Goal: Task Accomplishment & Management: Manage account settings

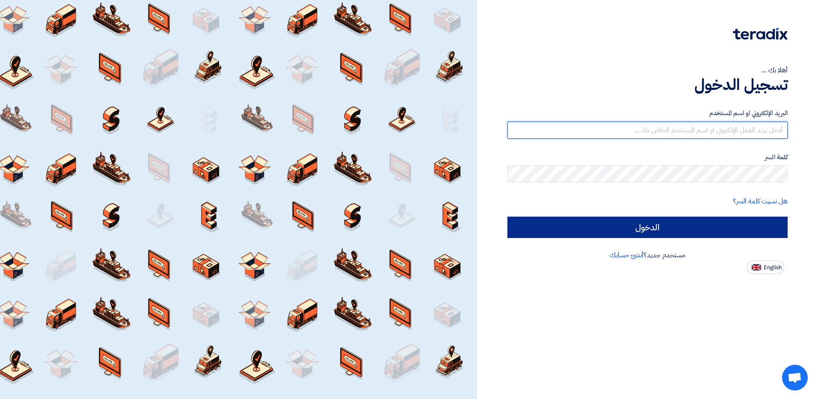
type input "[EMAIL_ADDRESS][DOMAIN_NAME]"
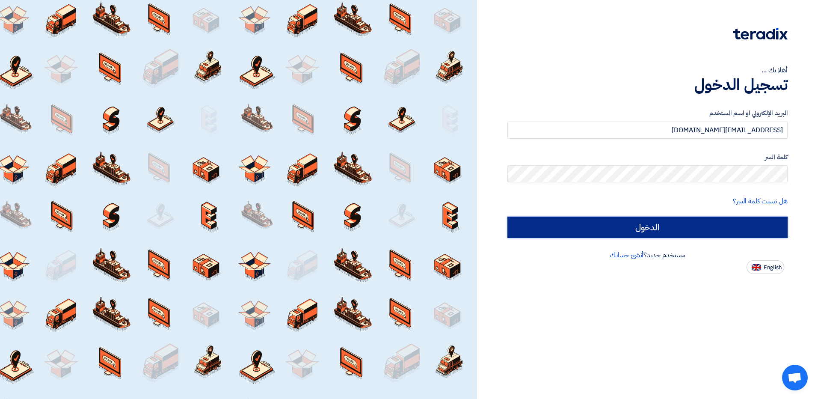
click at [630, 235] on input "الدخول" at bounding box center [647, 226] width 280 height 21
type input "Sign in"
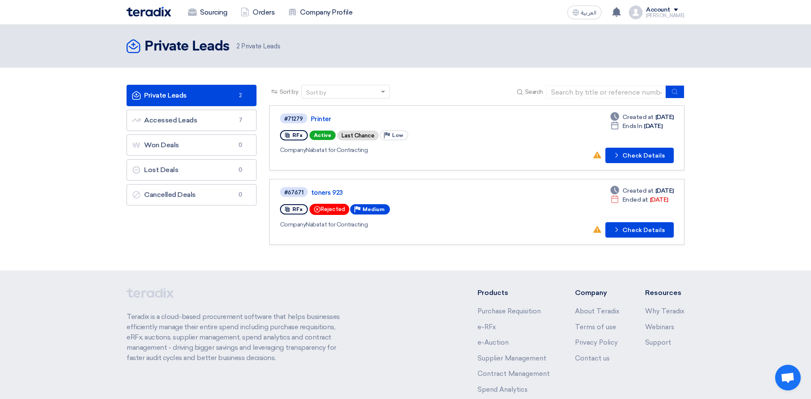
drag, startPoint x: 800, startPoint y: 0, endPoint x: 515, endPoint y: 42, distance: 288.0
click at [515, 42] on div "Private Leads Private Leads 2 Private Leads" at bounding box center [406, 46] width 558 height 17
click at [671, 12] on div "Account" at bounding box center [658, 9] width 24 height 7
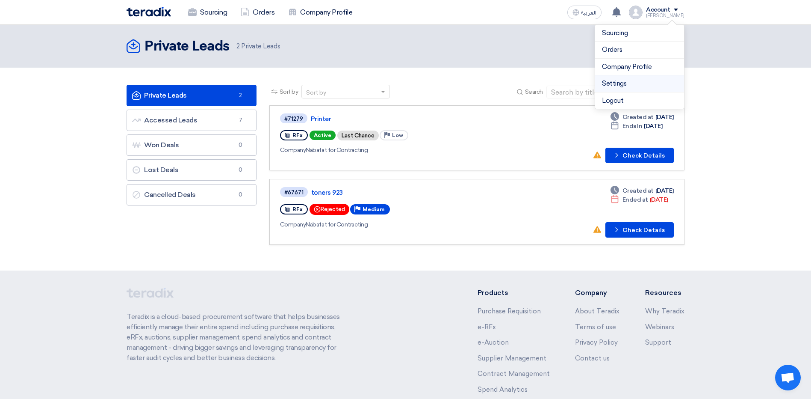
click at [629, 86] on link "Settings" at bounding box center [639, 84] width 75 height 10
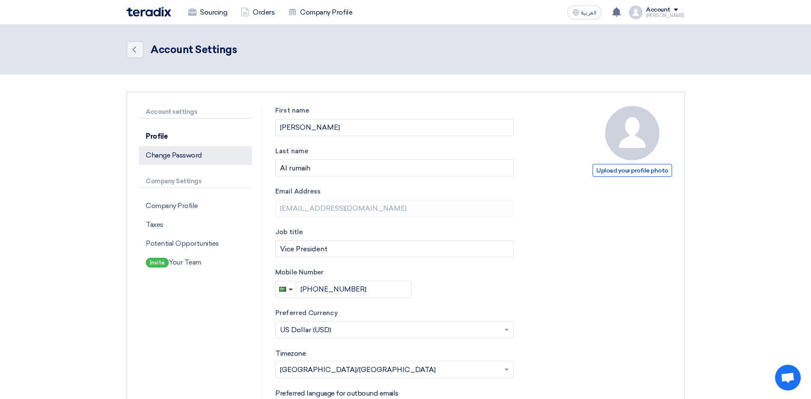
click at [163, 155] on p "Change Password" at bounding box center [195, 155] width 113 height 19
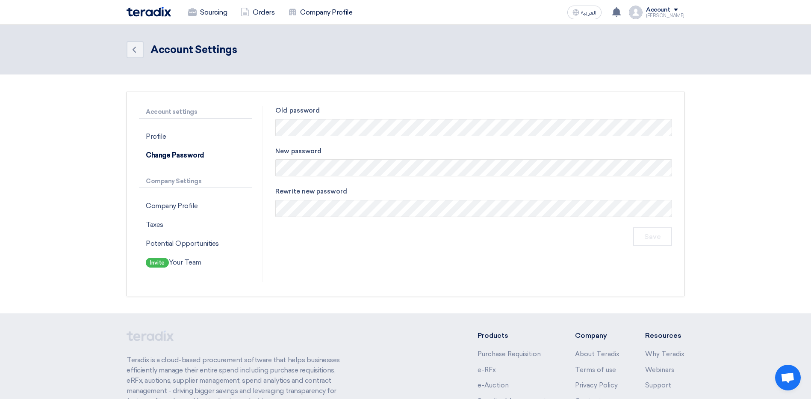
click at [679, 10] on div "Account" at bounding box center [665, 9] width 38 height 7
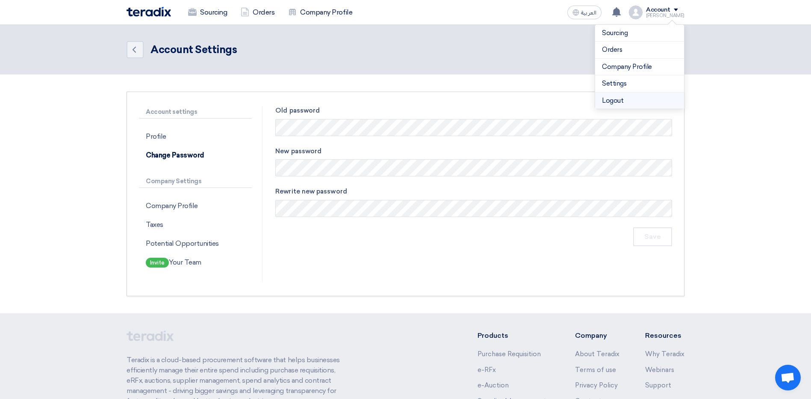
click at [627, 96] on li "Logout" at bounding box center [639, 100] width 89 height 17
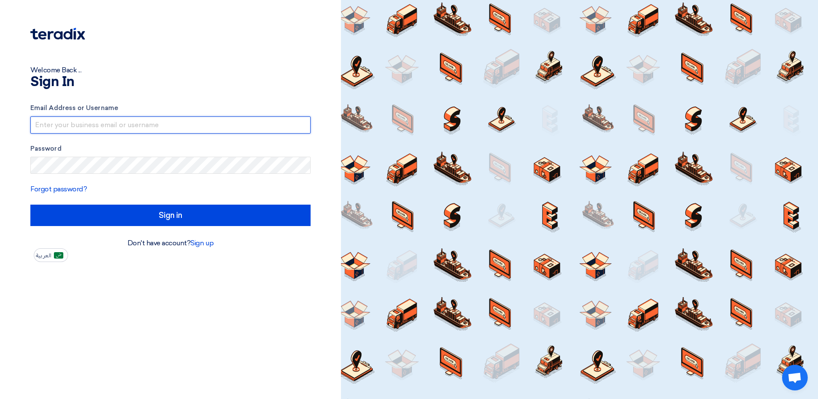
type input "[EMAIL_ADDRESS][DOMAIN_NAME]"
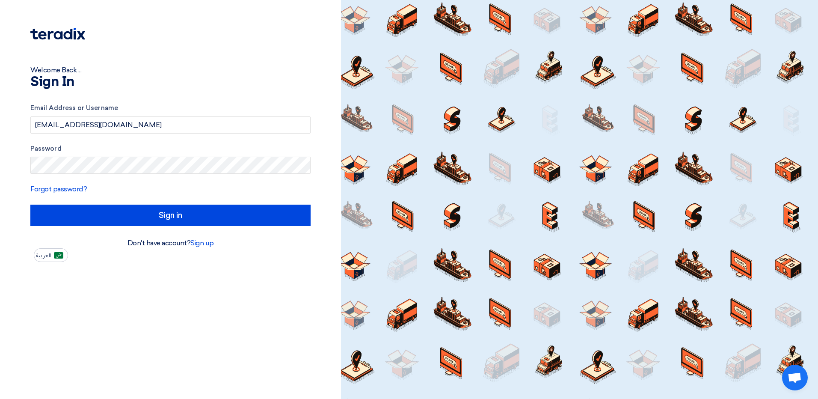
drag, startPoint x: 805, startPoint y: 3, endPoint x: 205, endPoint y: 174, distance: 624.3
click at [204, 175] on form "Email Address or Username [EMAIL_ADDRESS][DOMAIN_NAME] Password Forgot password…" at bounding box center [170, 164] width 280 height 123
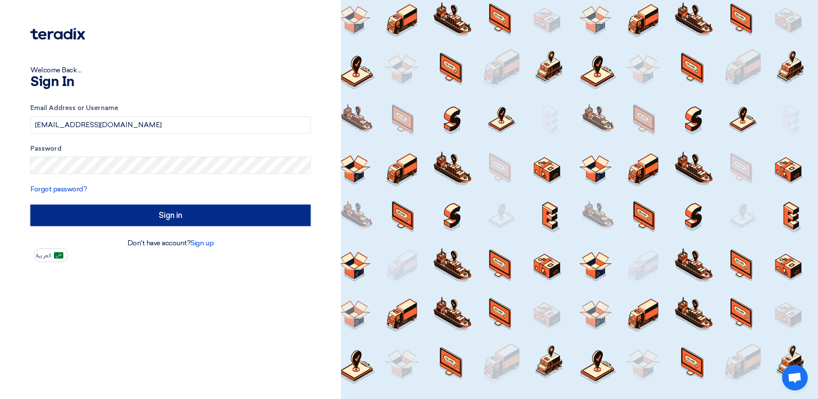
click at [124, 211] on input "Sign in" at bounding box center [170, 214] width 280 height 21
